Goal: Information Seeking & Learning: Learn about a topic

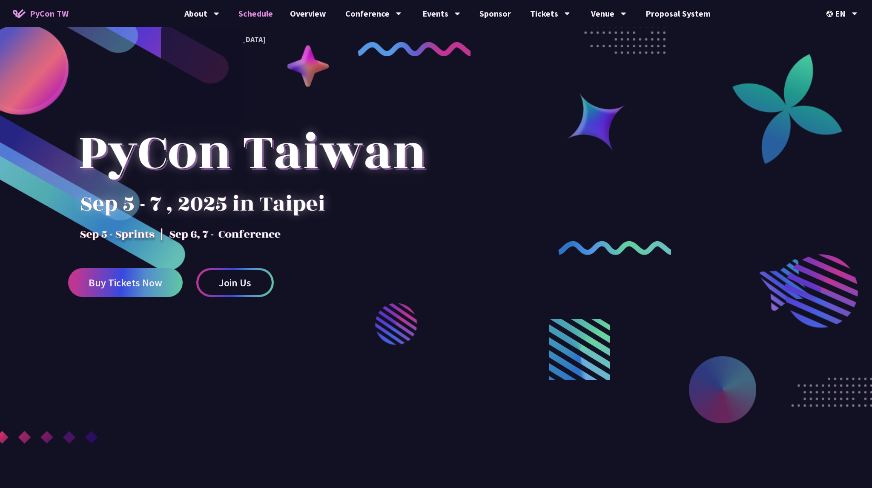
click at [250, 13] on link "Schedule" at bounding box center [256, 13] width 52 height 27
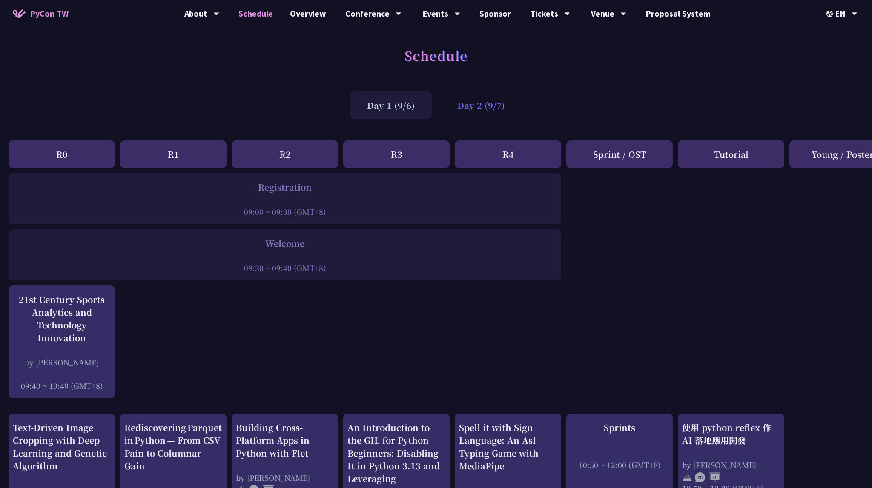
click at [484, 109] on div "Day 2 (9/7)" at bounding box center [481, 106] width 82 height 28
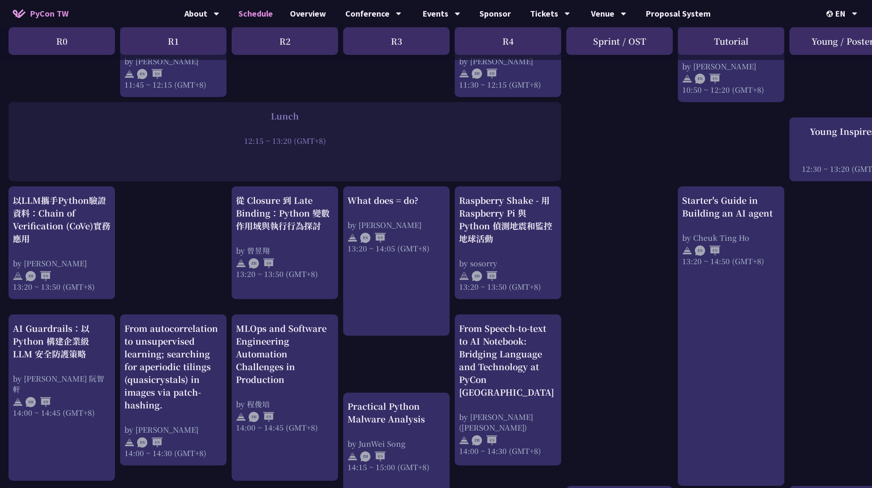
scroll to position [494, 0]
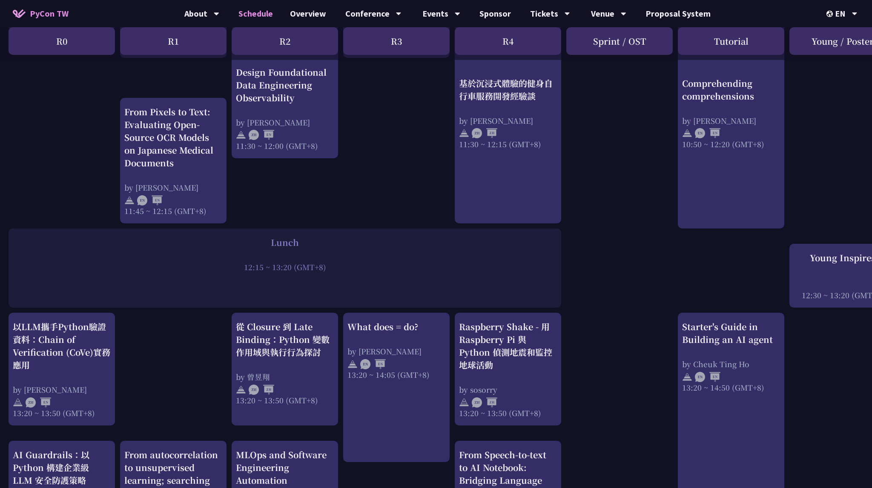
click at [361, 262] on div at bounding box center [285, 255] width 544 height 13
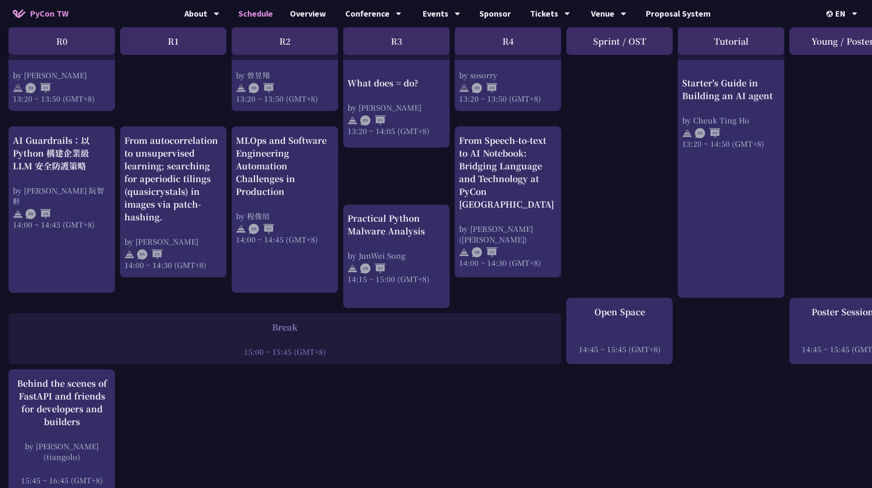
click at [430, 362] on div "Break 15:00 ~ 15:45 (GMT+8)" at bounding box center [285, 338] width 553 height 51
click at [430, 360] on div "Break 15:00 ~ 15:45 (GMT+8)" at bounding box center [285, 338] width 553 height 51
click at [433, 357] on div "15:00 ~ 15:45 (GMT+8)" at bounding box center [285, 352] width 544 height 11
drag, startPoint x: 435, startPoint y: 356, endPoint x: 441, endPoint y: 355, distance: 5.6
click at [437, 356] on div "15:00 ~ 15:45 (GMT+8)" at bounding box center [285, 352] width 544 height 11
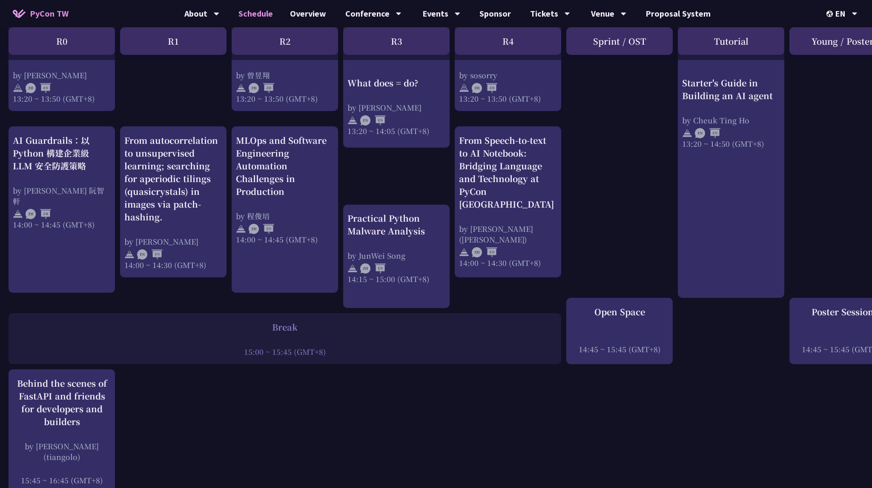
click at [441, 355] on div "15:00 ~ 15:45 (GMT+8)" at bounding box center [285, 352] width 544 height 11
